Goal: Task Accomplishment & Management: Manage account settings

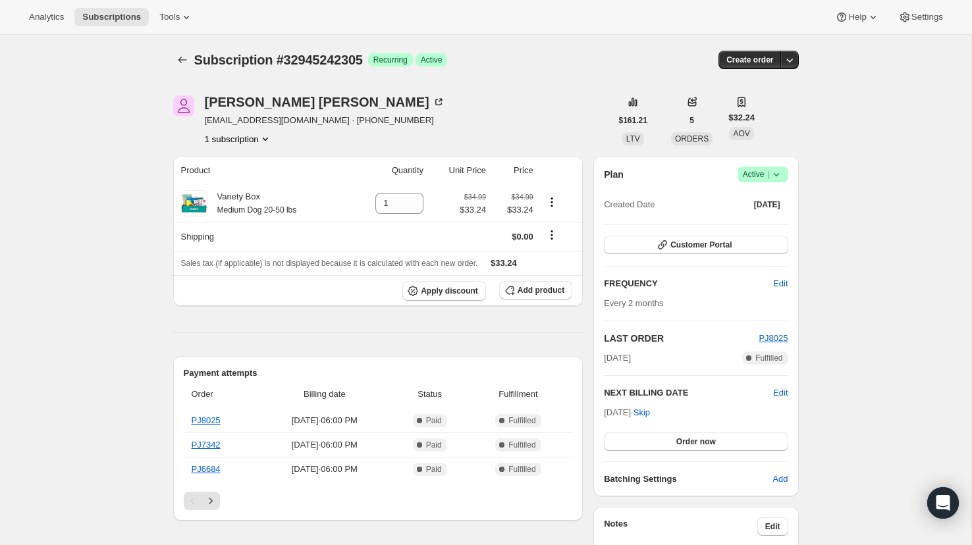
click at [779, 177] on icon at bounding box center [776, 174] width 13 height 13
click at [775, 217] on span "Cancel subscription" at bounding box center [758, 223] width 74 height 13
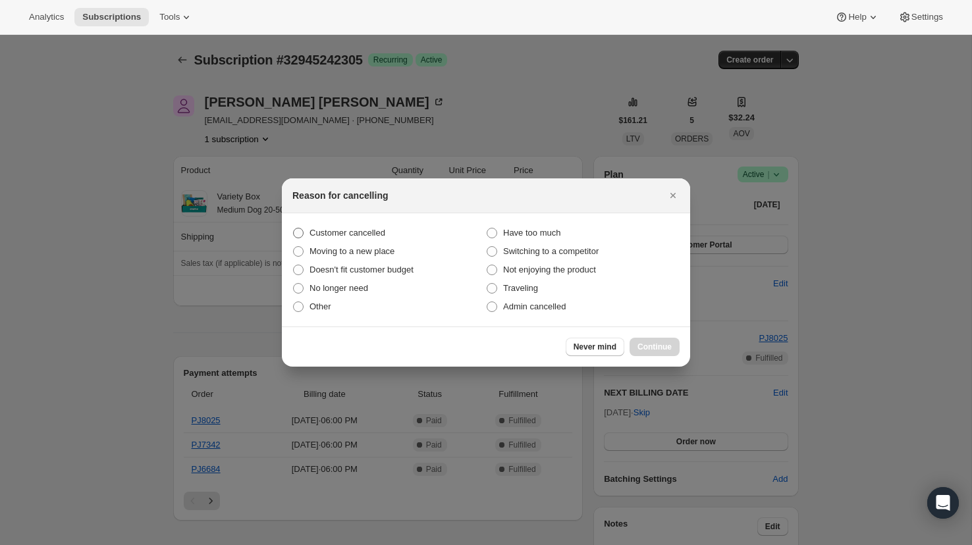
click at [374, 227] on span "Customer cancelled" at bounding box center [348, 233] width 76 height 13
click at [294, 228] on input "Customer cancelled" at bounding box center [293, 228] width 1 height 1
radio input "true"
click at [647, 343] on span "Continue" at bounding box center [655, 347] width 34 height 11
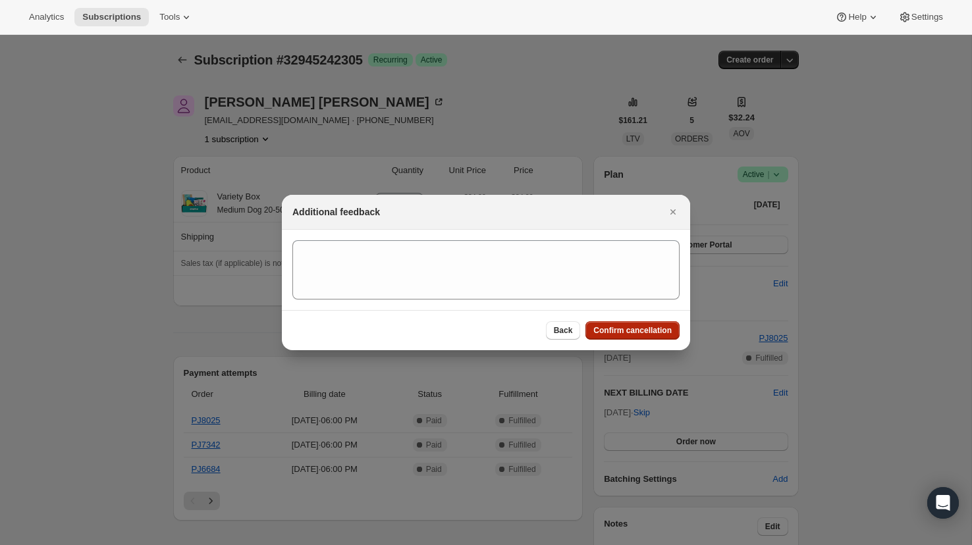
click at [632, 336] on button "Confirm cancellation" at bounding box center [633, 330] width 94 height 18
